Goal: Task Accomplishment & Management: Manage account settings

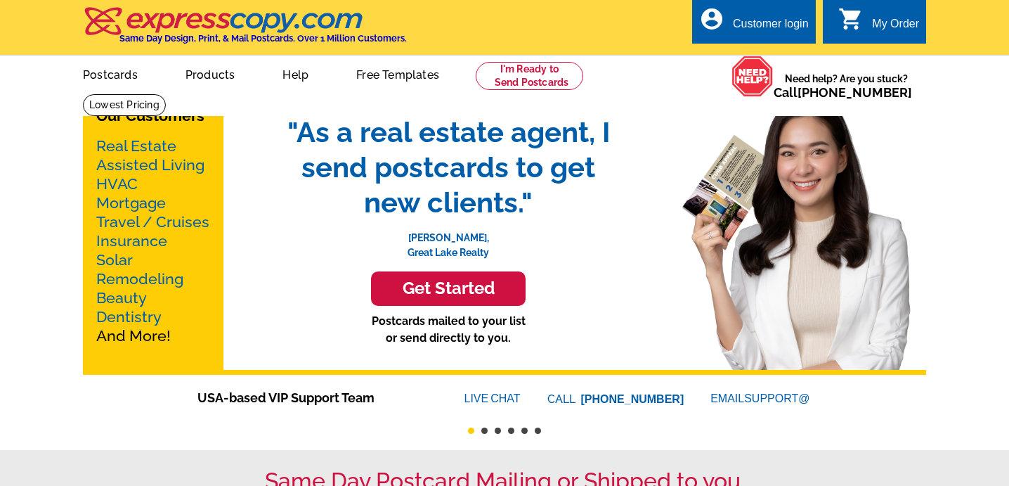
click at [763, 26] on div "Customer login" at bounding box center [771, 28] width 76 height 20
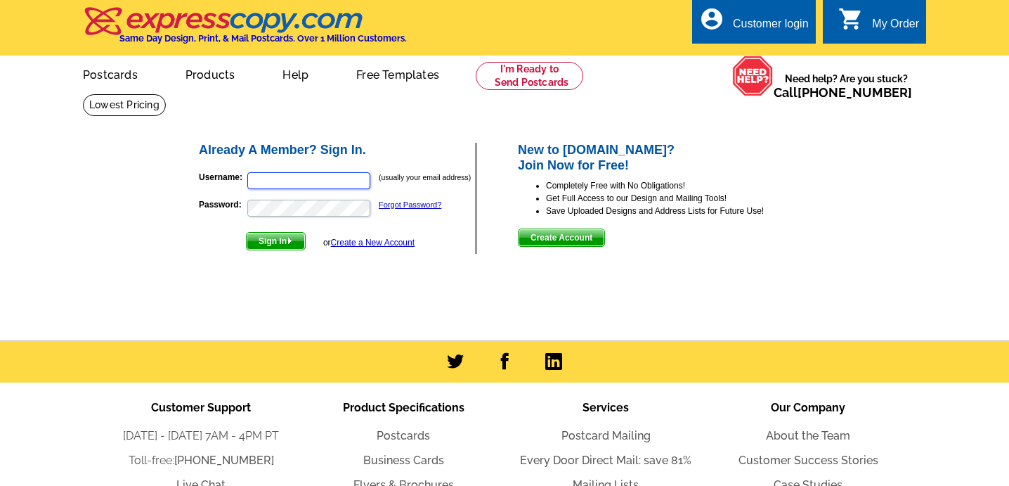
type input "[PERSON_NAME][EMAIL_ADDRESS][DOMAIN_NAME]"
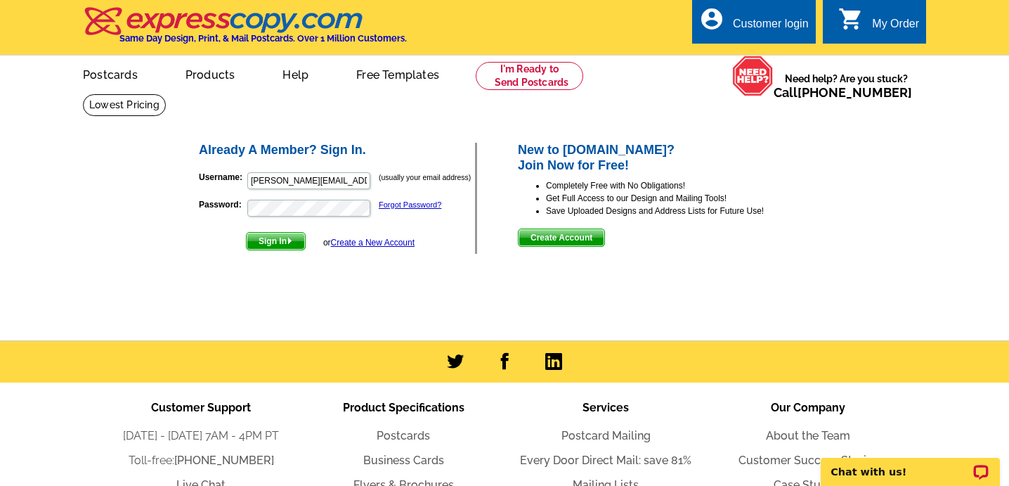
click at [284, 243] on span "Sign In" at bounding box center [276, 241] width 58 height 17
